Goal: Task Accomplishment & Management: Use online tool/utility

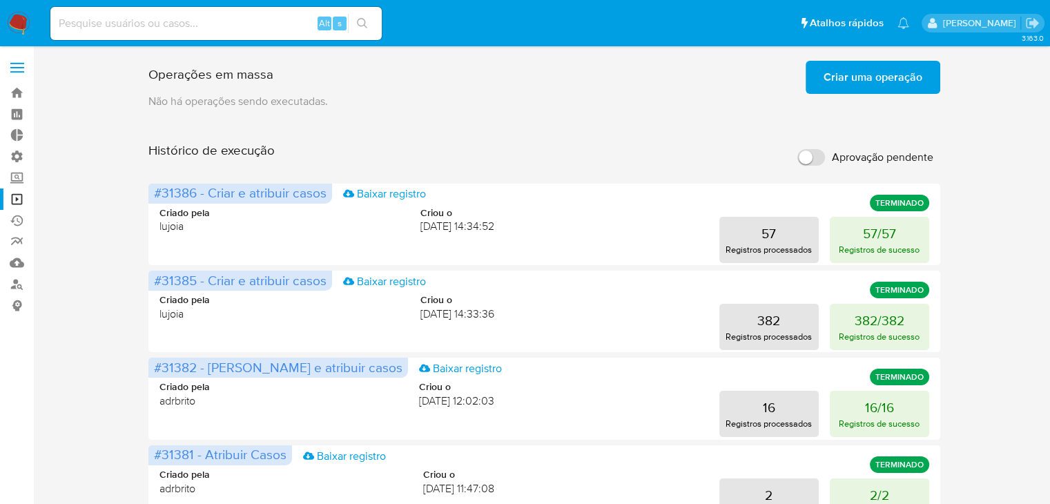
click at [823, 161] on input "Aprovação pendente" at bounding box center [812, 157] width 28 height 17
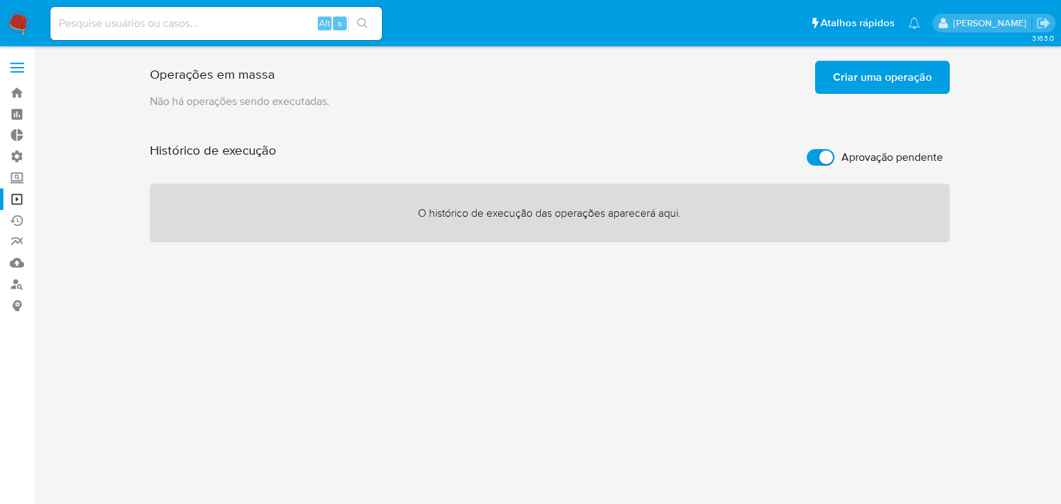
click at [804, 159] on label "Aprovação pendente" at bounding box center [875, 157] width 150 height 30
click at [807, 159] on input "Aprovação pendente" at bounding box center [821, 157] width 28 height 17
checkbox input "false"
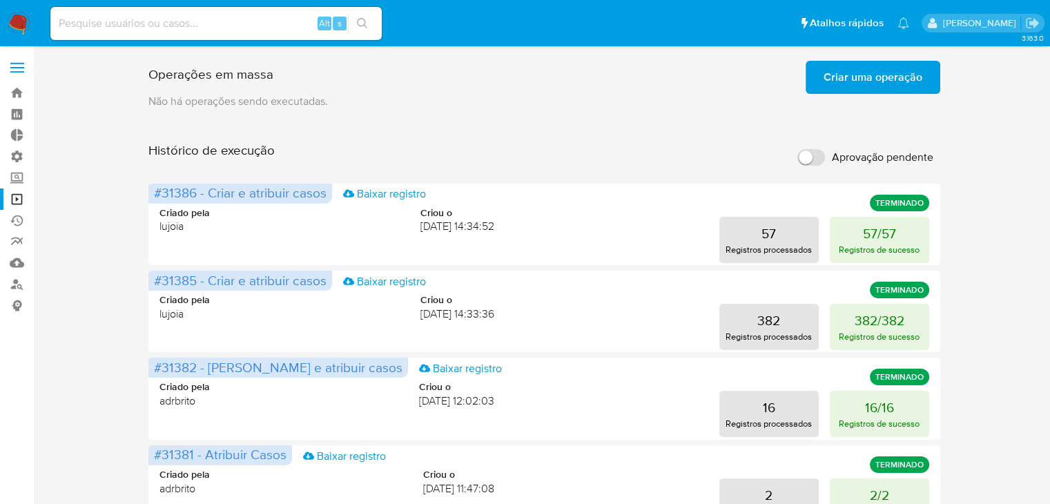
click at [189, 23] on input at bounding box center [215, 24] width 331 height 18
paste input "1608092856"
type input "1608092856"
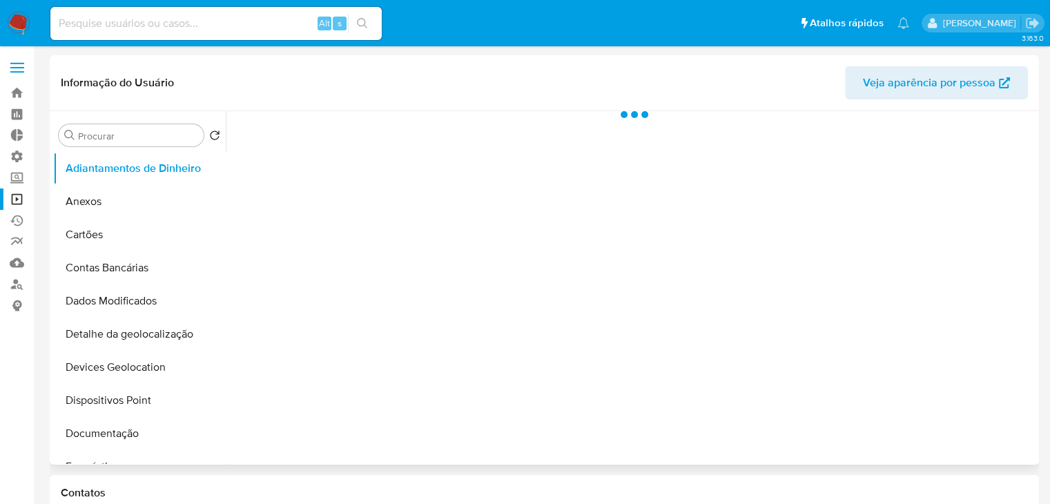
select select "10"
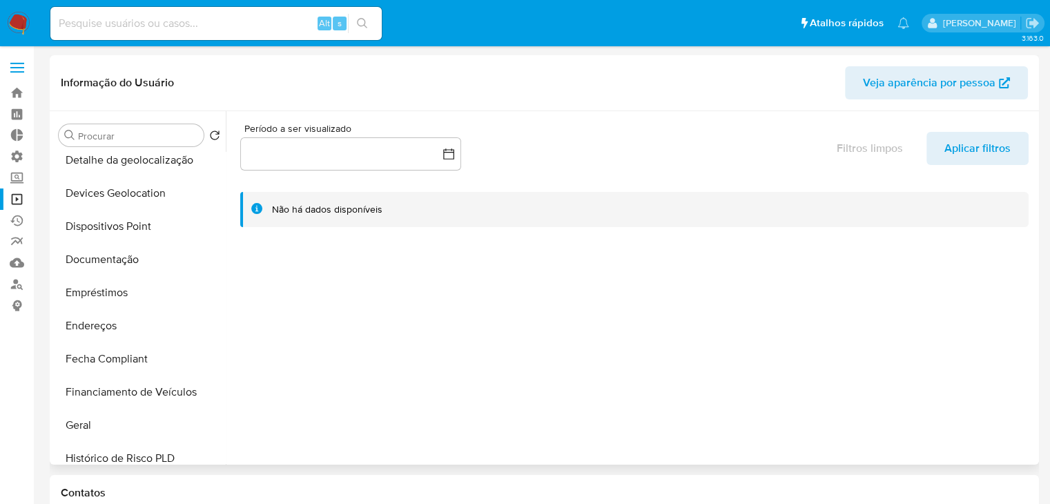
scroll to position [179, 0]
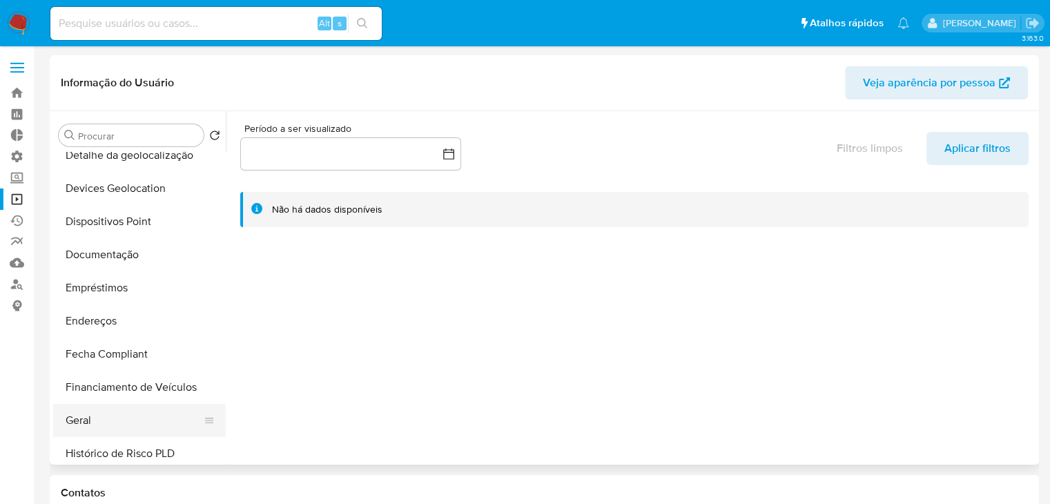
click at [122, 432] on button "Geral" at bounding box center [134, 420] width 162 height 33
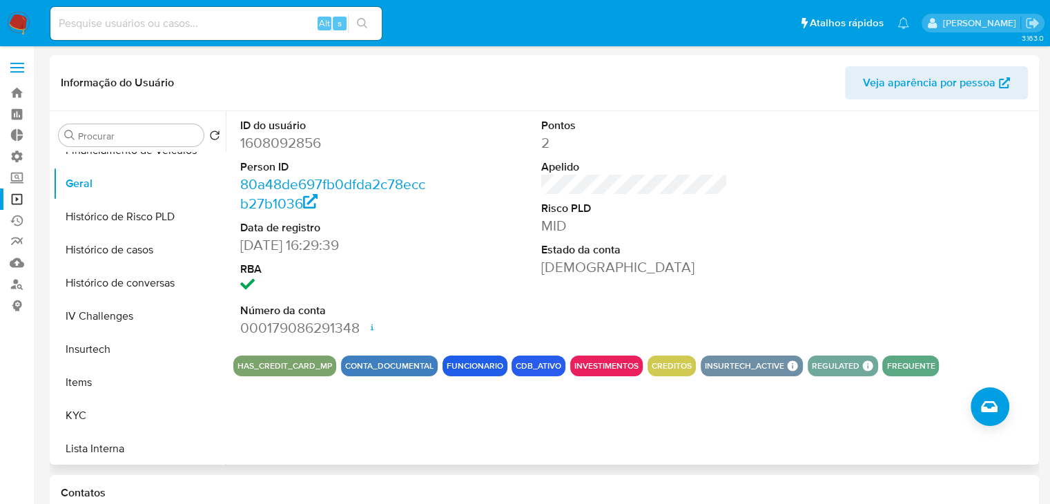
scroll to position [423, 0]
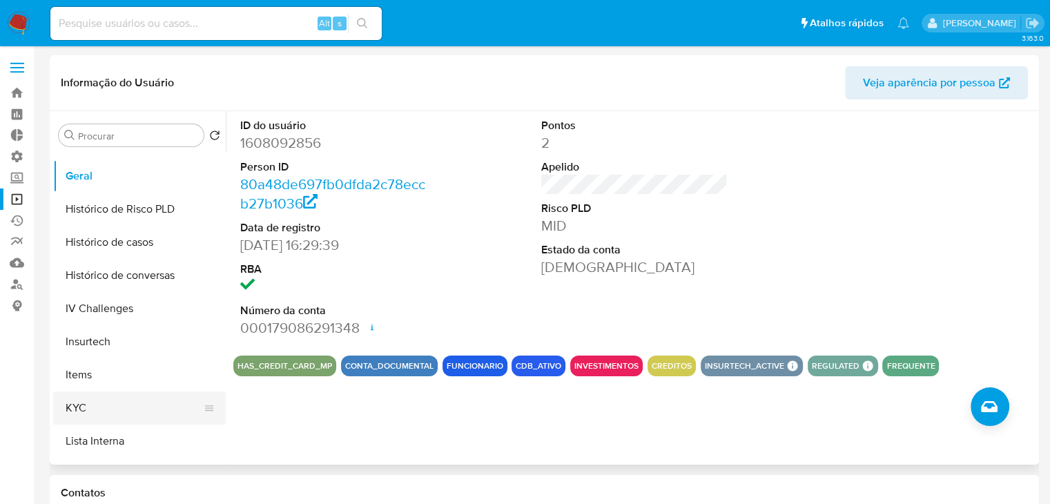
click at [124, 403] on button "KYC" at bounding box center [134, 408] width 162 height 33
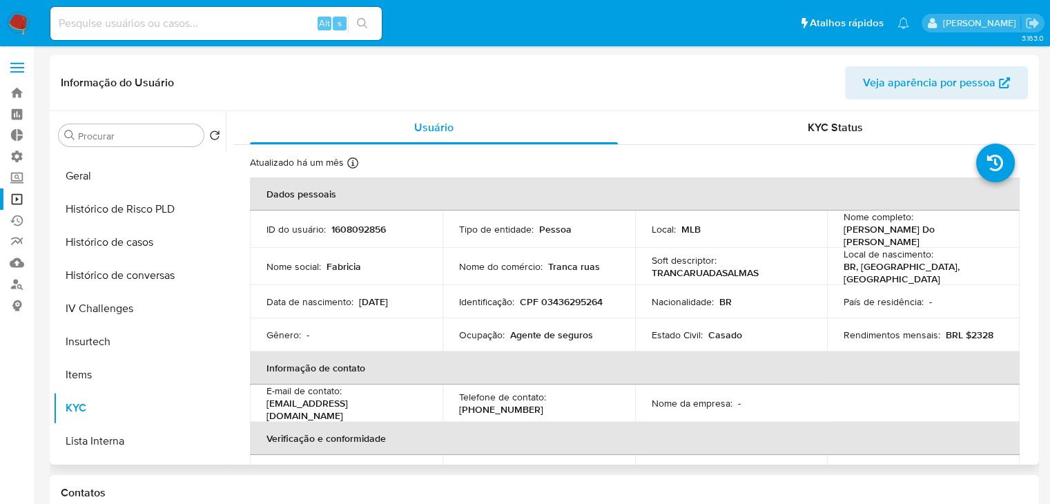
click at [860, 231] on p "Fabricia Firmino Do Nascimento" at bounding box center [921, 235] width 154 height 25
click at [922, 228] on p "Fabricia Firmino Do Nascimento" at bounding box center [921, 235] width 154 height 25
drag, startPoint x: 984, startPoint y: 232, endPoint x: 840, endPoint y: 235, distance: 143.7
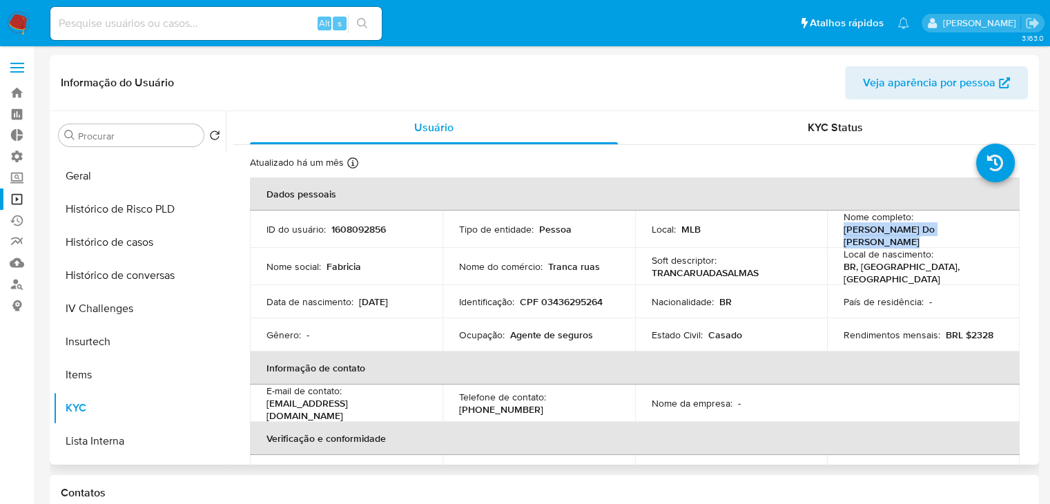
click at [844, 235] on div "Nome completo : Fabricia Firmino Do Nascimento" at bounding box center [924, 229] width 160 height 37
copy p "Fabricia Firmino Do Nascimento"
click at [21, 201] on link "Operações em massa" at bounding box center [82, 199] width 164 height 21
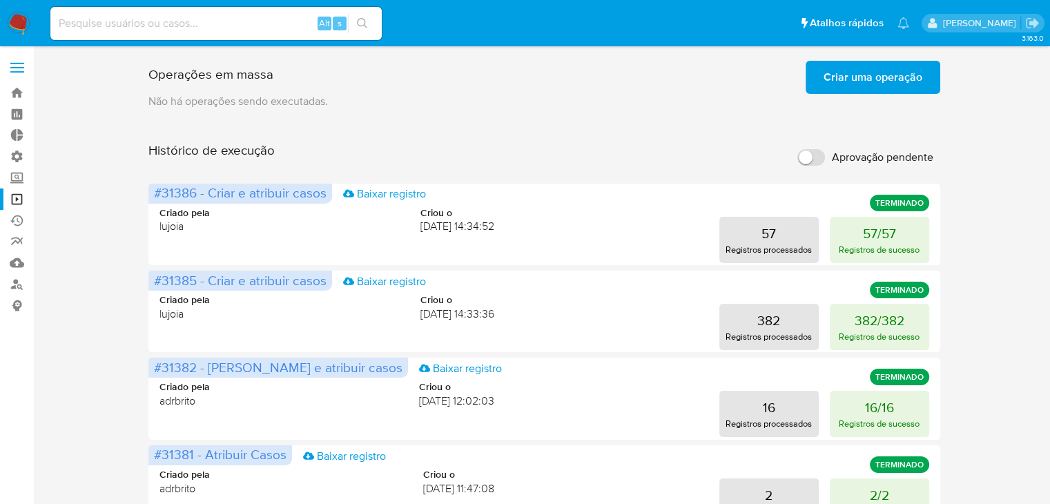
click at [902, 81] on span "Criar uma operação" at bounding box center [873, 77] width 99 height 30
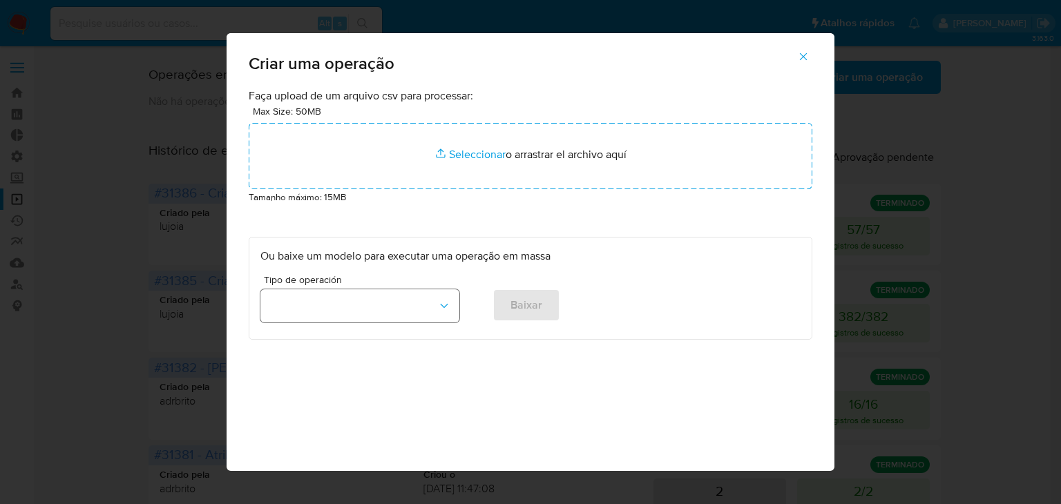
click at [391, 305] on button "button" at bounding box center [359, 305] width 199 height 33
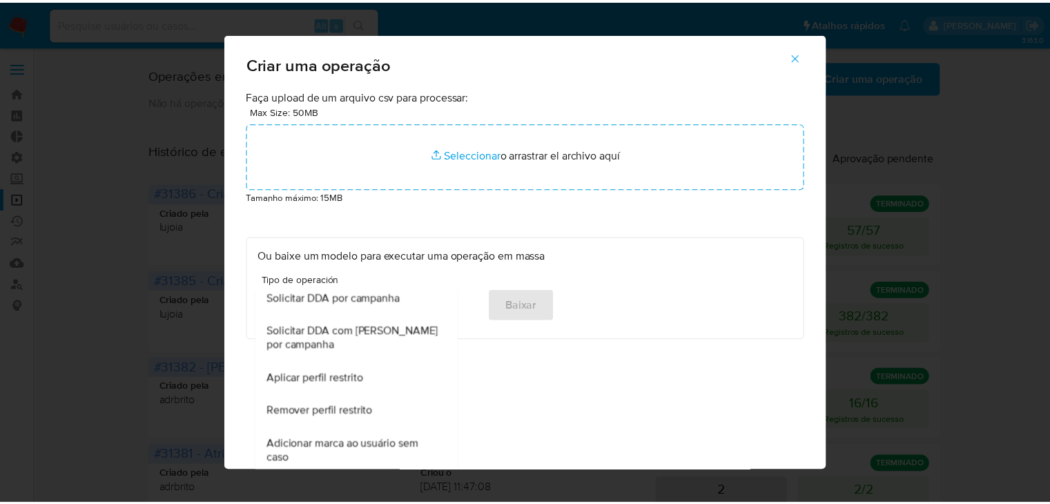
scroll to position [825, 0]
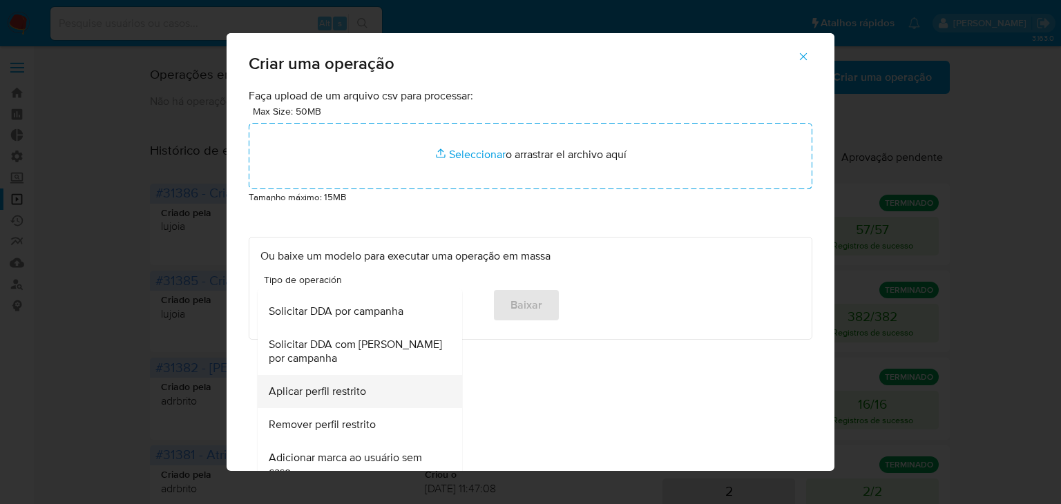
click at [385, 395] on div "Aplicar perfil restrito" at bounding box center [356, 391] width 174 height 33
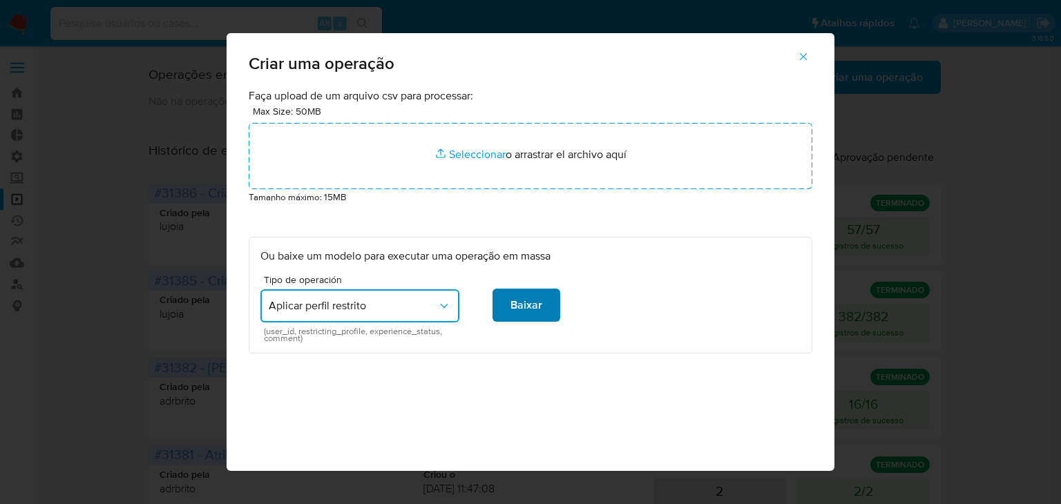
click at [510, 320] on span "Baixar" at bounding box center [526, 305] width 32 height 30
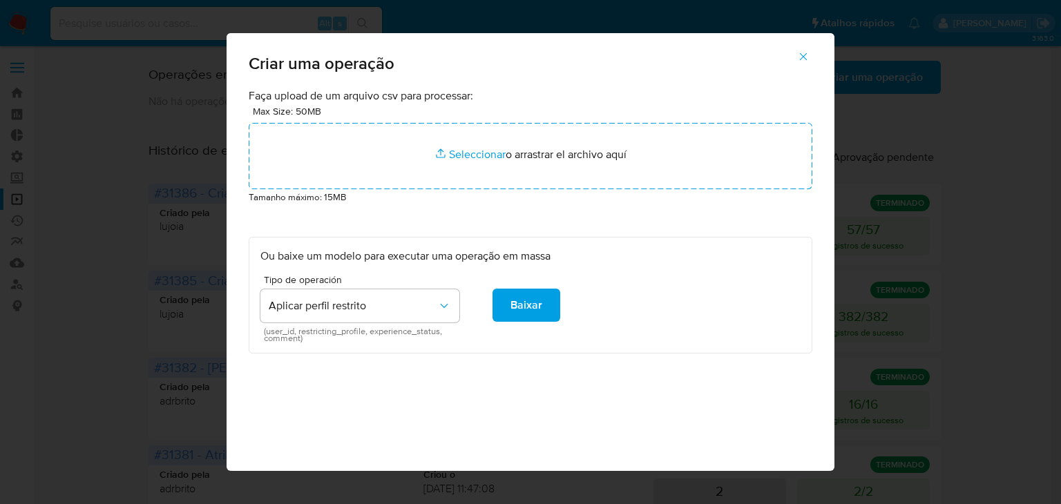
click at [807, 59] on icon "button" at bounding box center [804, 57] width 8 height 8
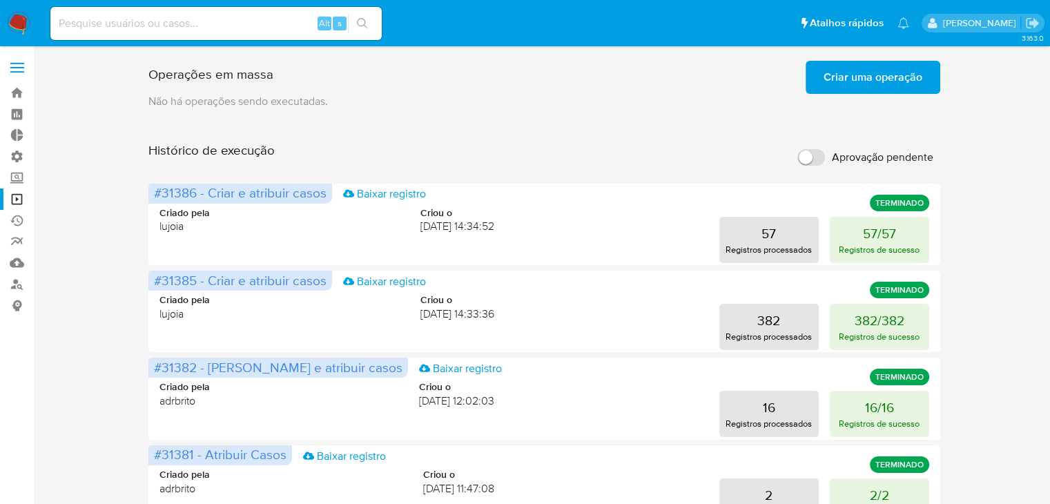
click at [851, 77] on span "Criar uma operação" at bounding box center [873, 77] width 99 height 30
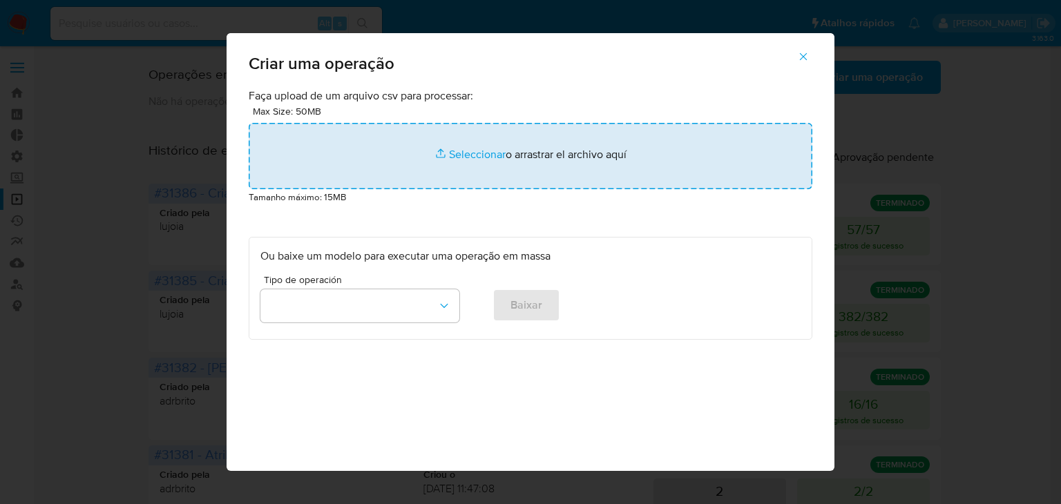
click at [454, 155] on input "file" at bounding box center [531, 156] width 564 height 66
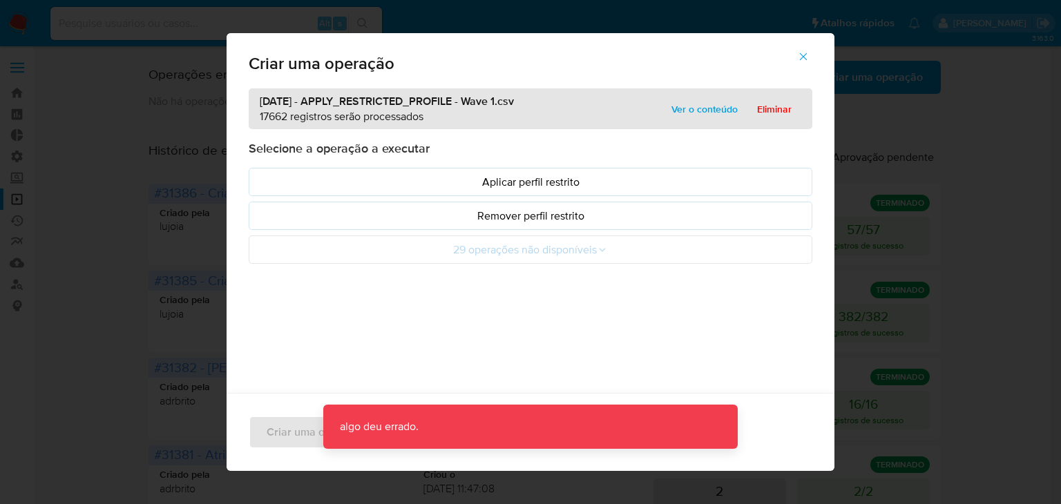
click at [807, 57] on icon "button" at bounding box center [803, 56] width 12 height 12
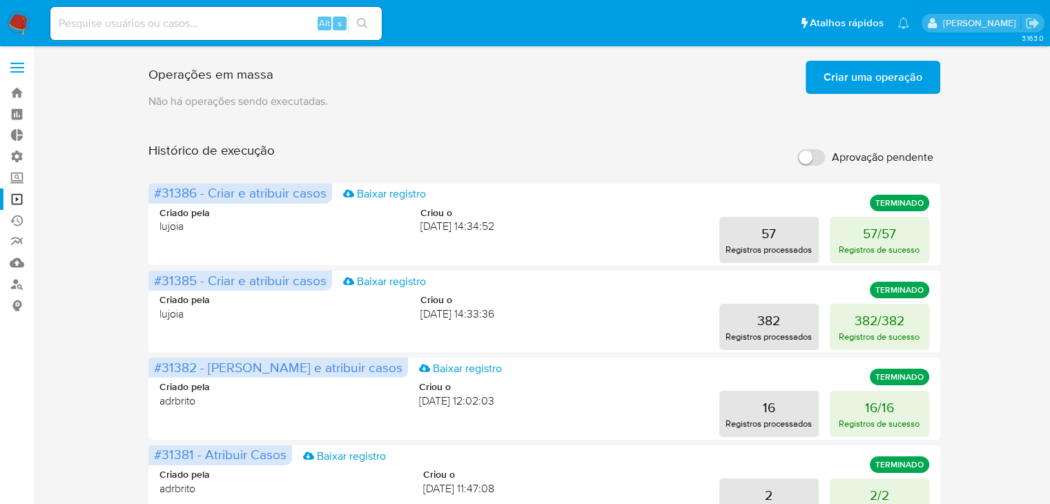
click at [861, 81] on span "Criar uma operação" at bounding box center [873, 77] width 99 height 30
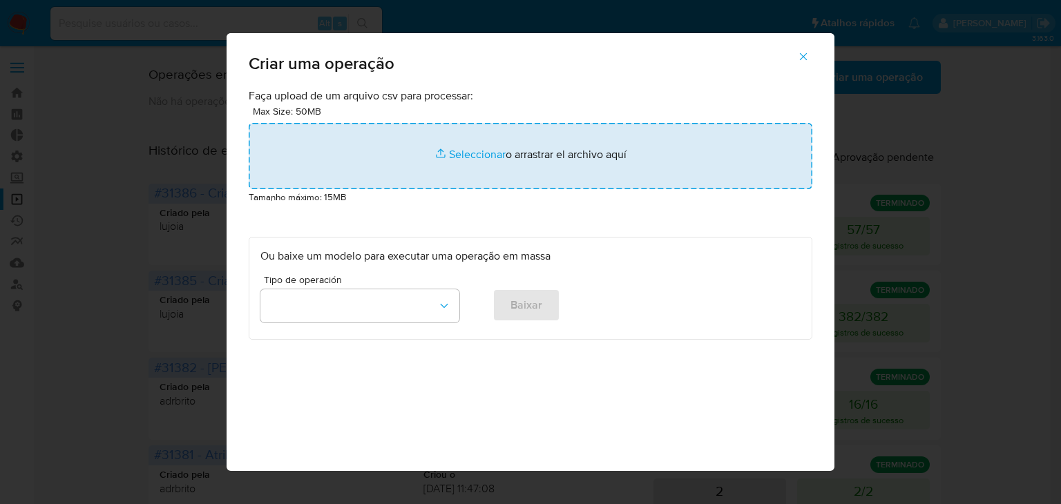
click at [446, 162] on input "file" at bounding box center [531, 156] width 564 height 66
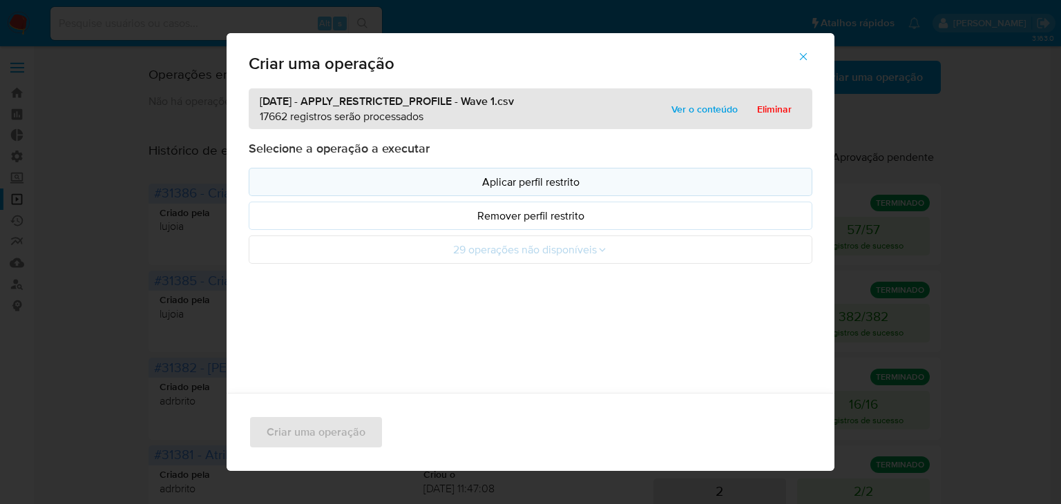
click at [568, 184] on p "Aplicar perfil restrito" at bounding box center [530, 182] width 540 height 16
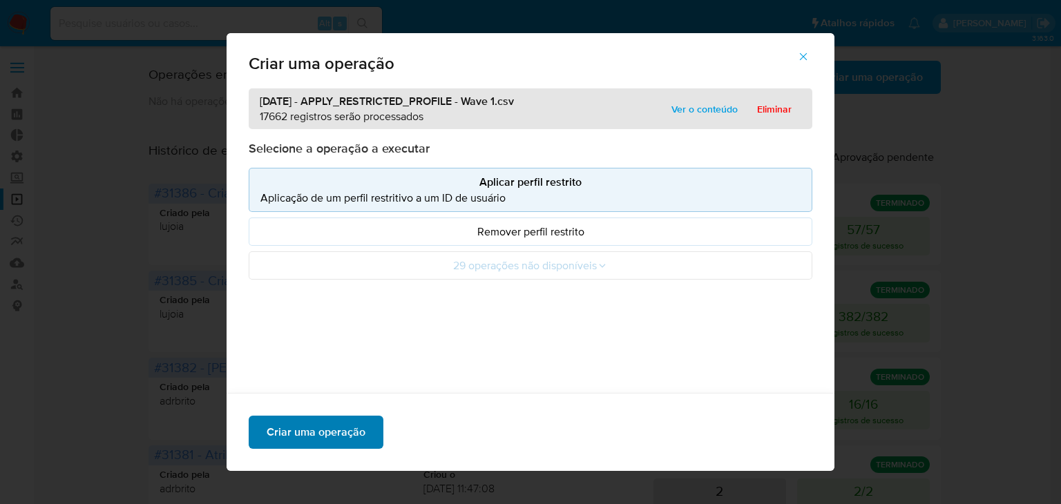
click at [346, 429] on span "Criar uma operação" at bounding box center [316, 432] width 99 height 30
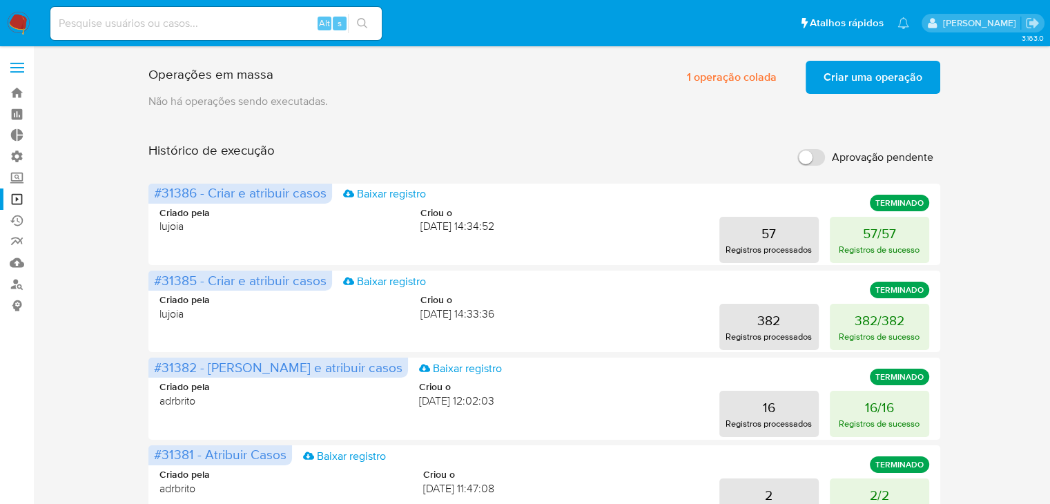
click at [848, 73] on span "Criar uma operação" at bounding box center [873, 77] width 99 height 30
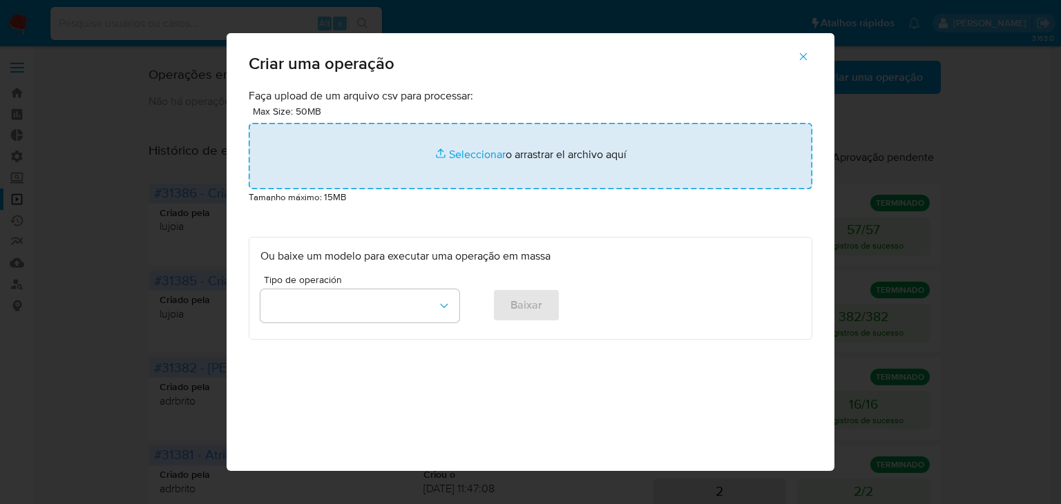
click at [454, 159] on input "file" at bounding box center [531, 156] width 564 height 66
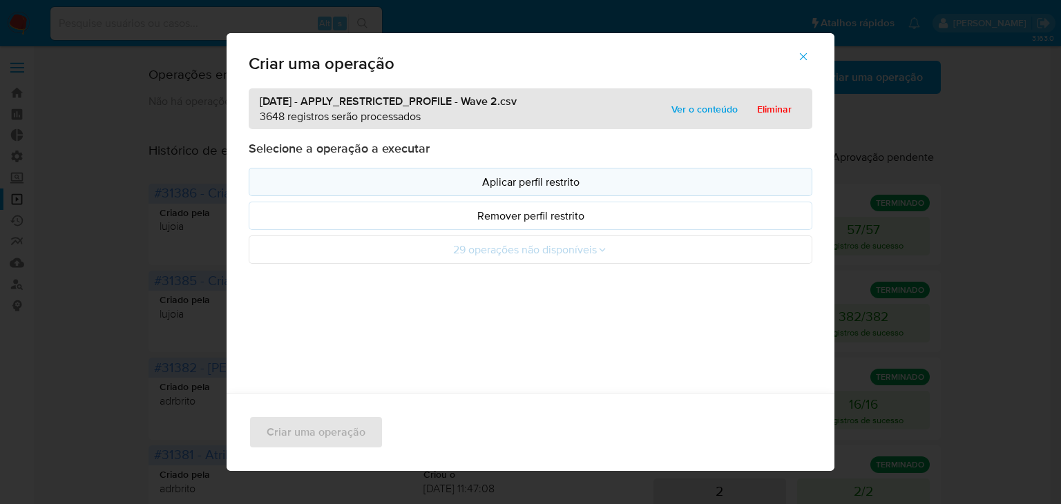
click at [485, 186] on p "Aplicar perfil restrito" at bounding box center [530, 182] width 540 height 16
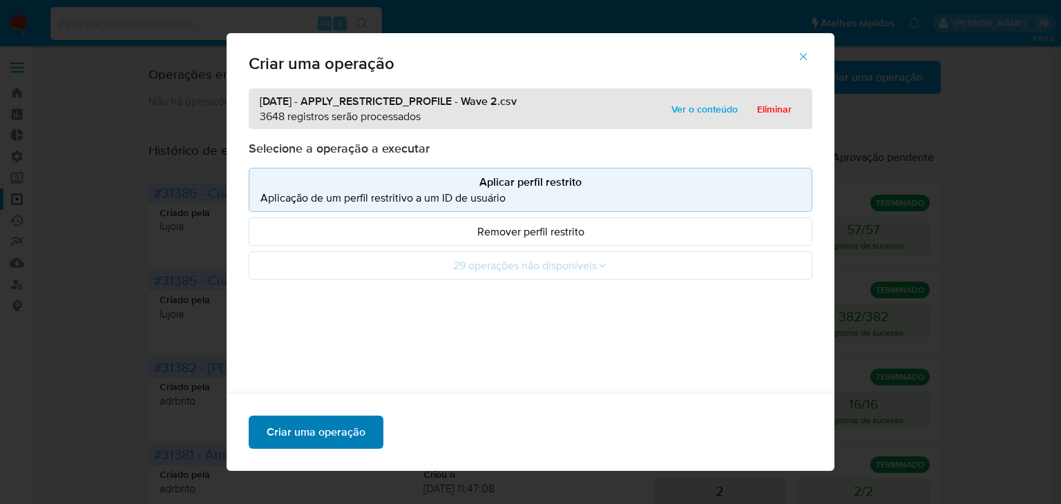
click at [325, 434] on span "Criar uma operação" at bounding box center [316, 432] width 99 height 30
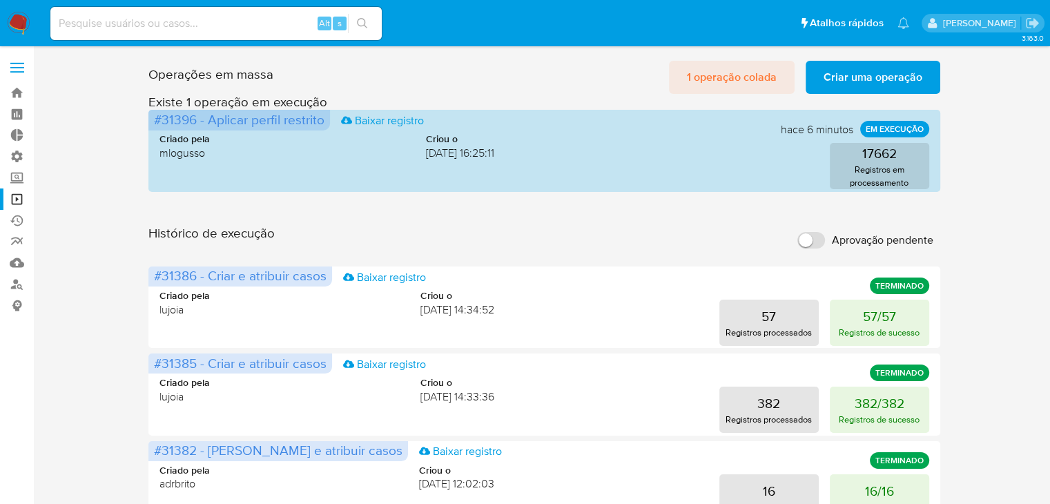
click at [692, 73] on span "1 operação colada" at bounding box center [732, 77] width 90 height 30
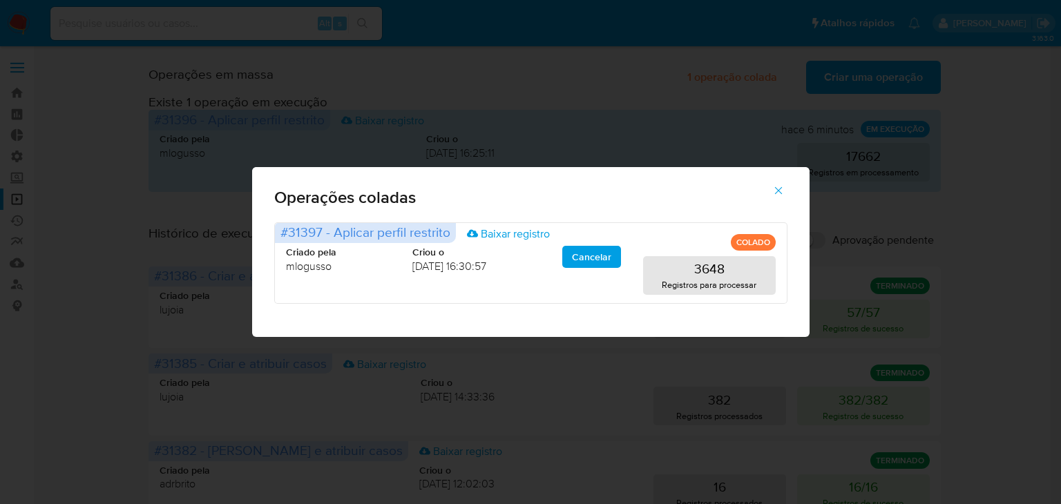
click at [776, 187] on icon "button" at bounding box center [778, 190] width 12 height 12
